Goal: Information Seeking & Learning: Find specific fact

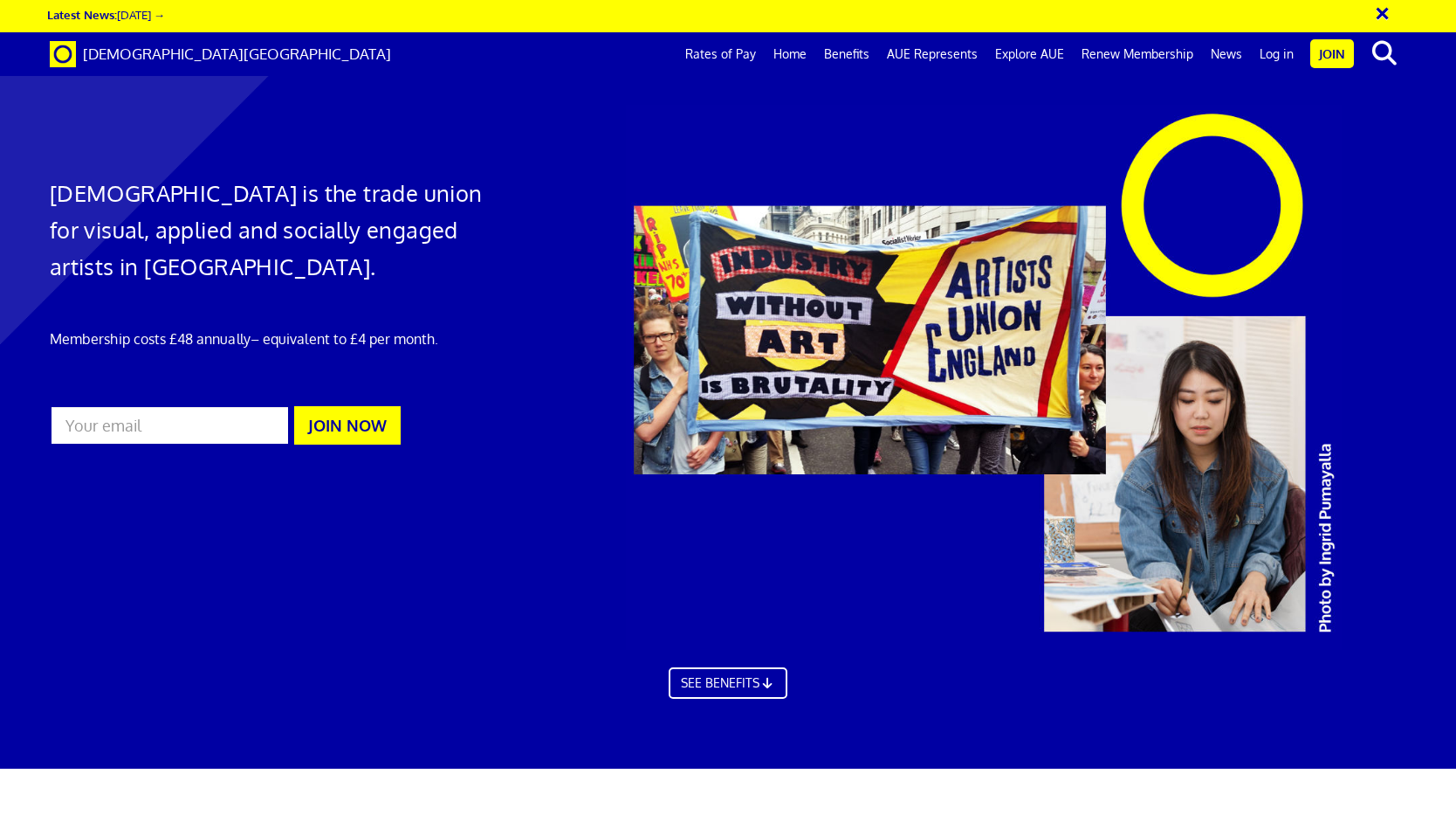
scroll to position [3090, 0]
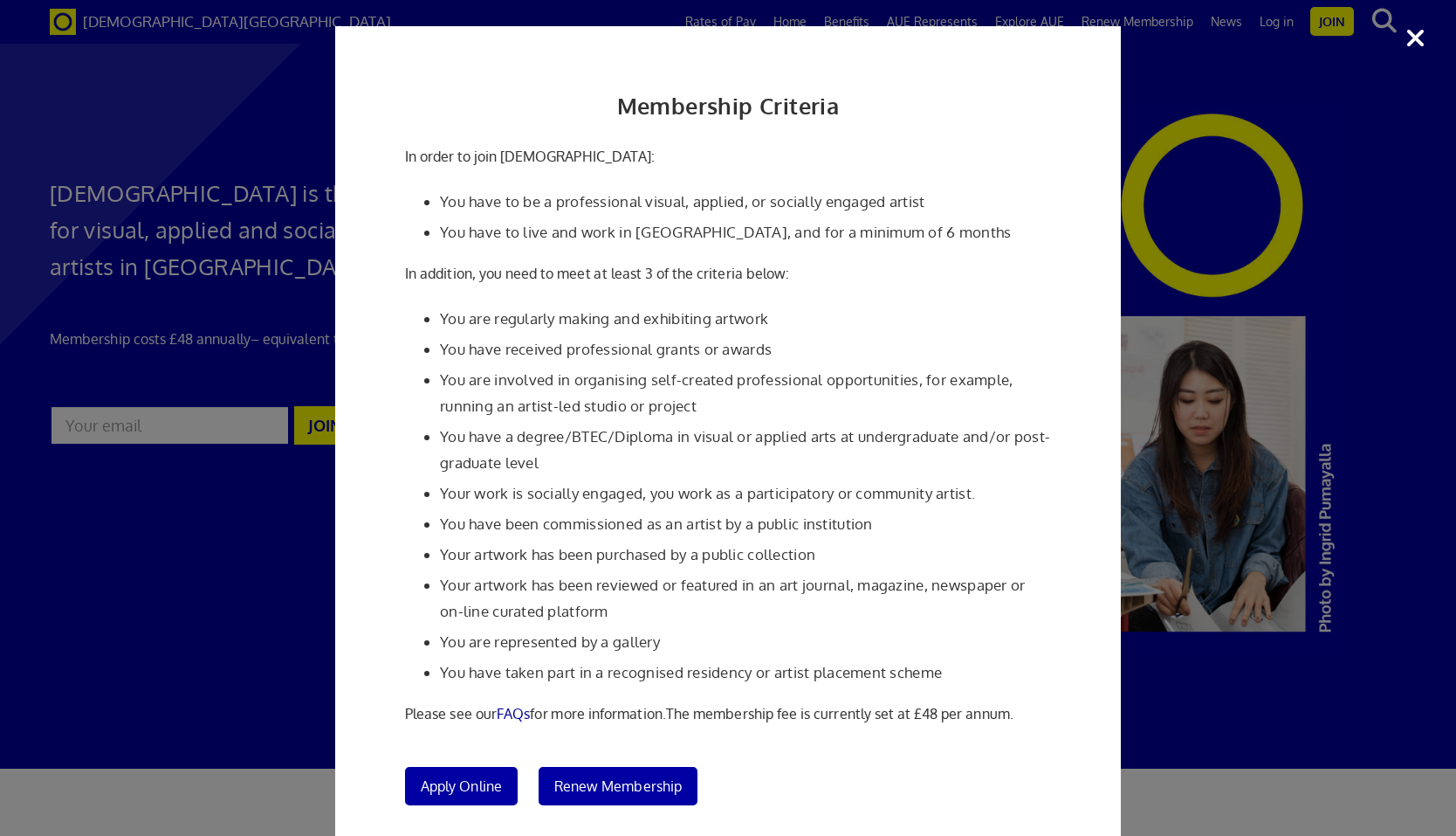
scroll to position [5, 0]
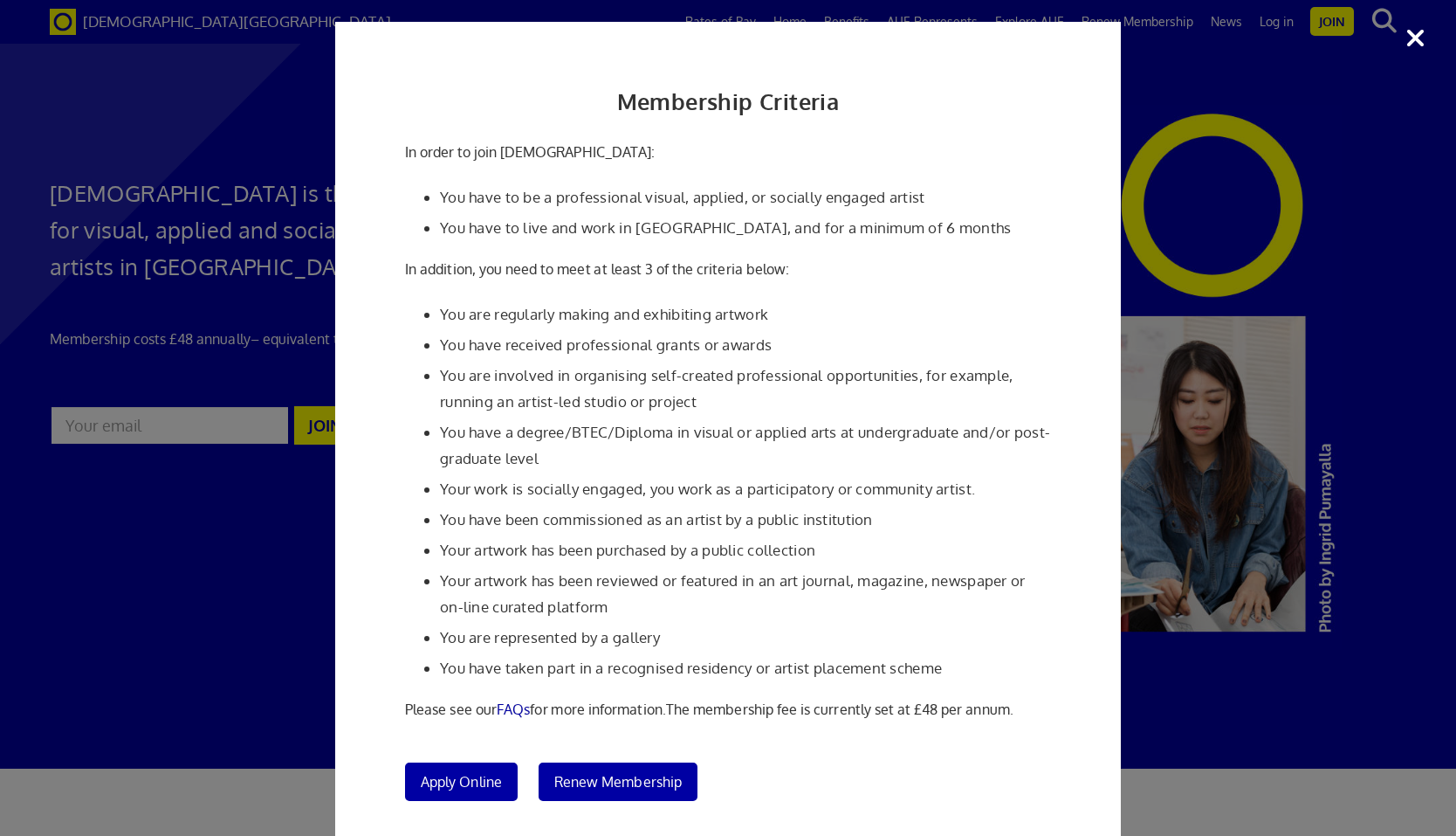
click at [1250, 609] on div "Membership Criteria In order to join Artists' Union England: You have to be a p…" at bounding box center [728, 418] width 1456 height 836
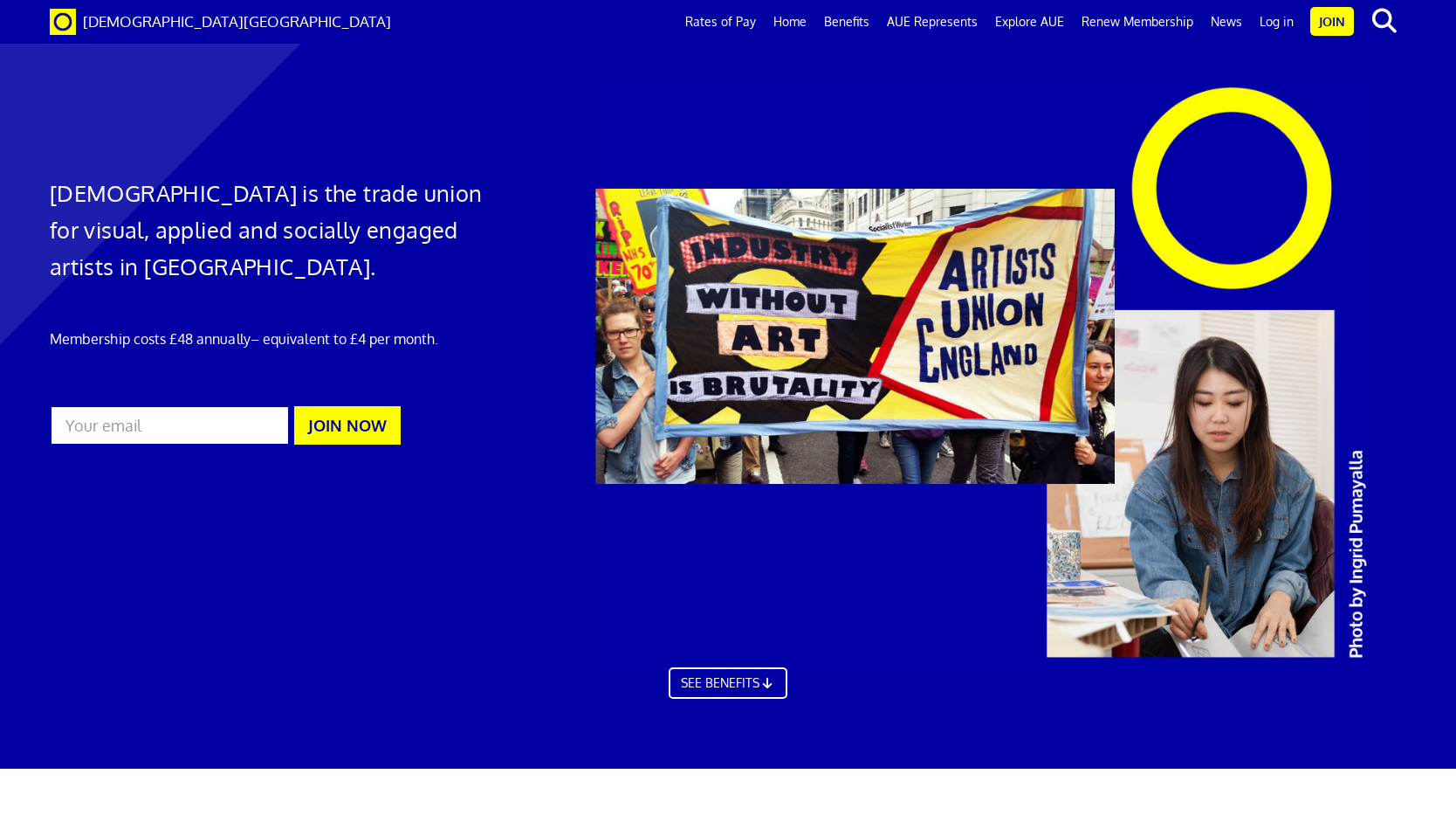
scroll to position [0, 0]
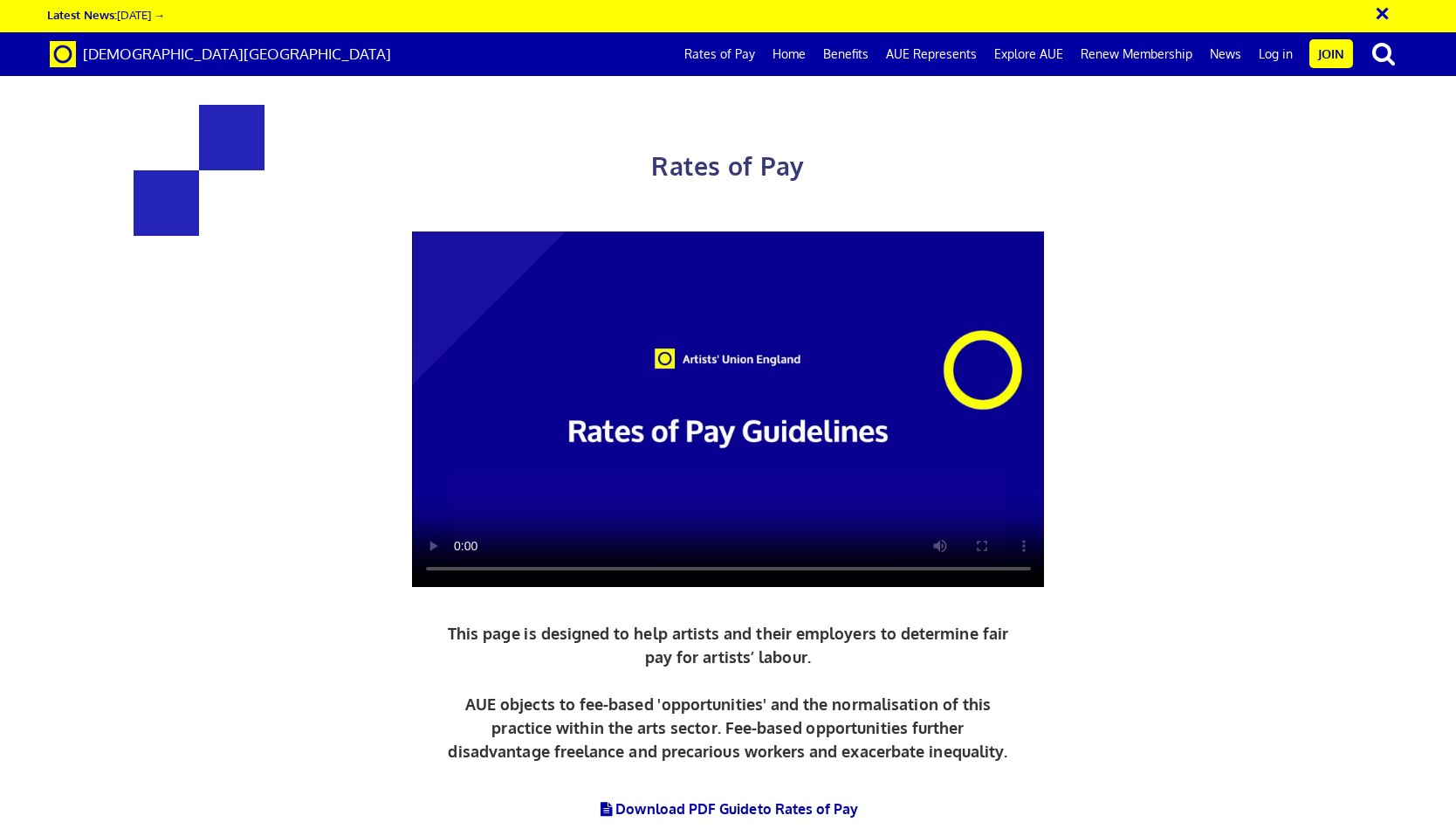
scroll to position [777, 0]
